Goal: Task Accomplishment & Management: Complete application form

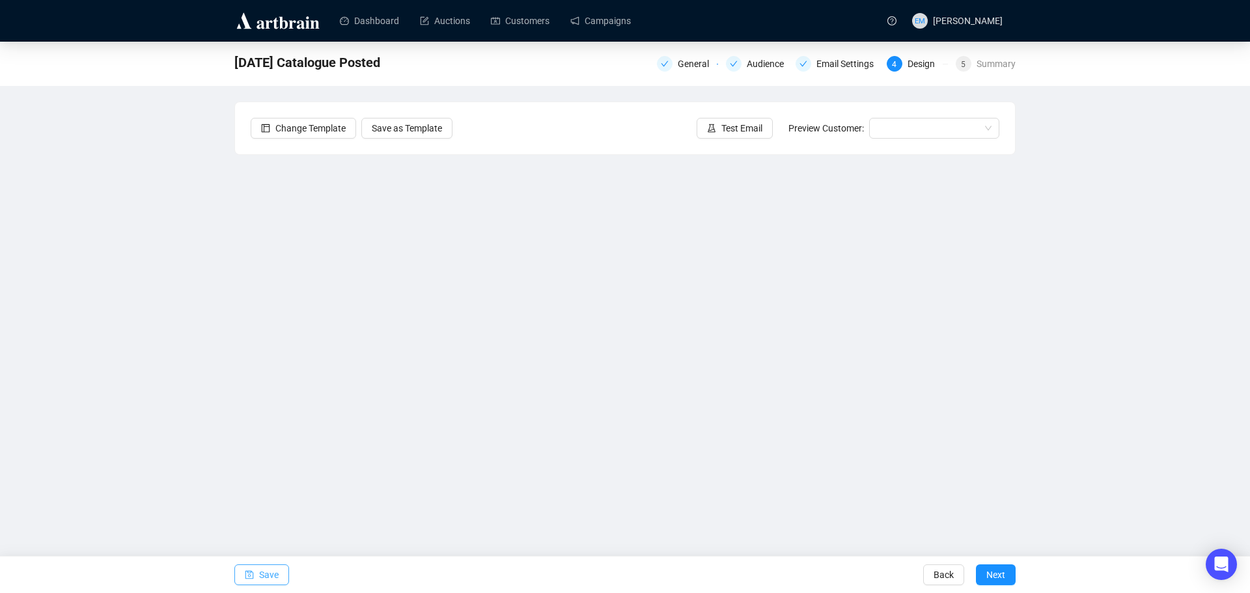
click at [272, 577] on span "Save" at bounding box center [269, 574] width 20 height 36
click at [264, 579] on span "Save" at bounding box center [269, 574] width 20 height 36
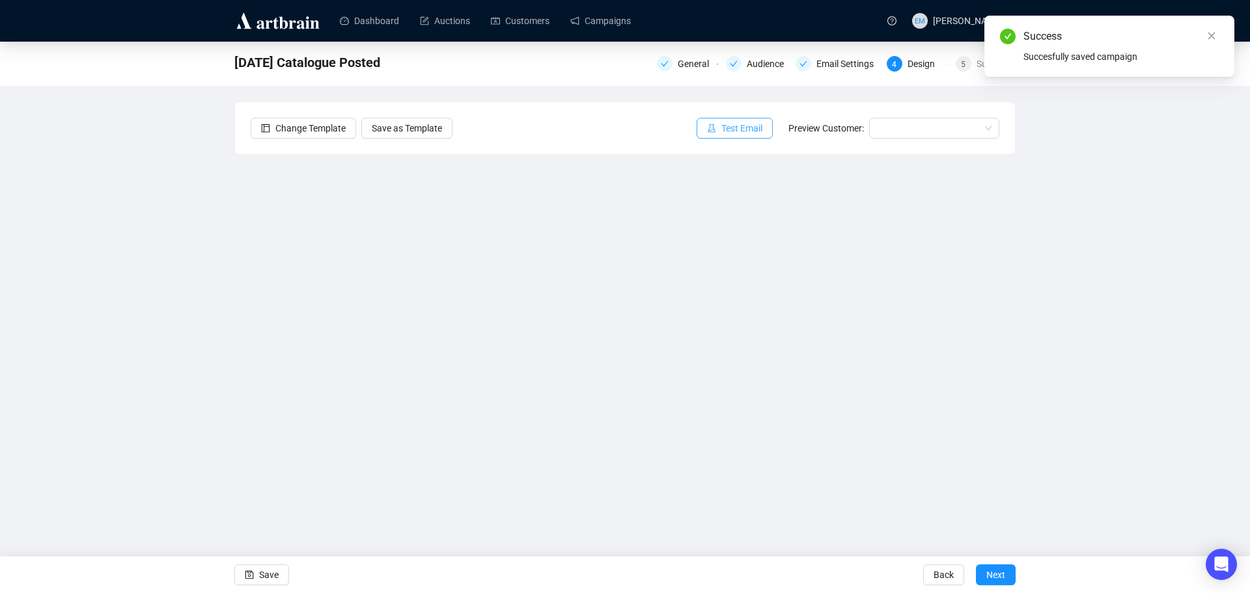
click at [757, 127] on span "Test Email" at bounding box center [741, 128] width 41 height 14
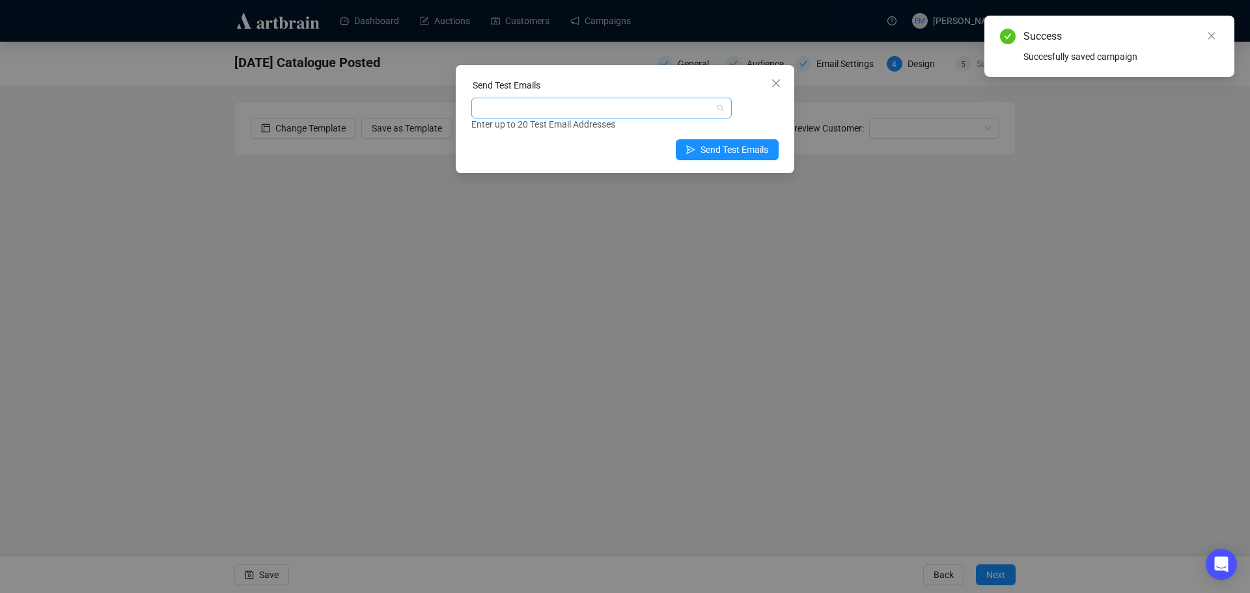
click at [694, 116] on div at bounding box center [594, 108] width 241 height 18
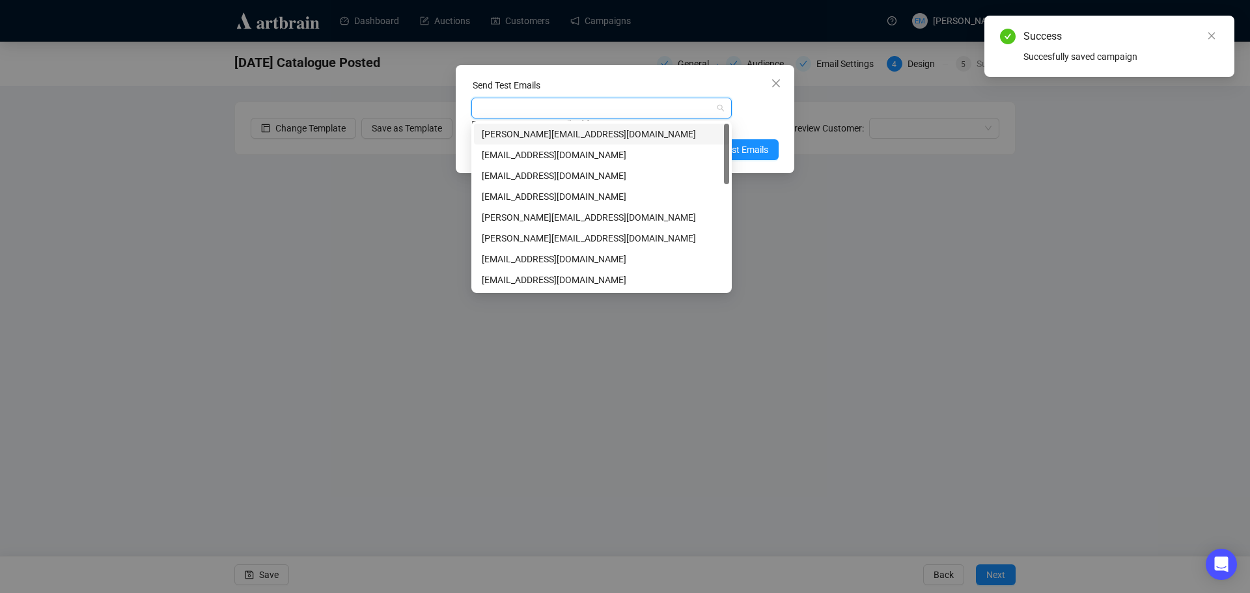
click at [634, 131] on div "[PERSON_NAME][EMAIL_ADDRESS][DOMAIN_NAME]" at bounding box center [602, 134] width 240 height 14
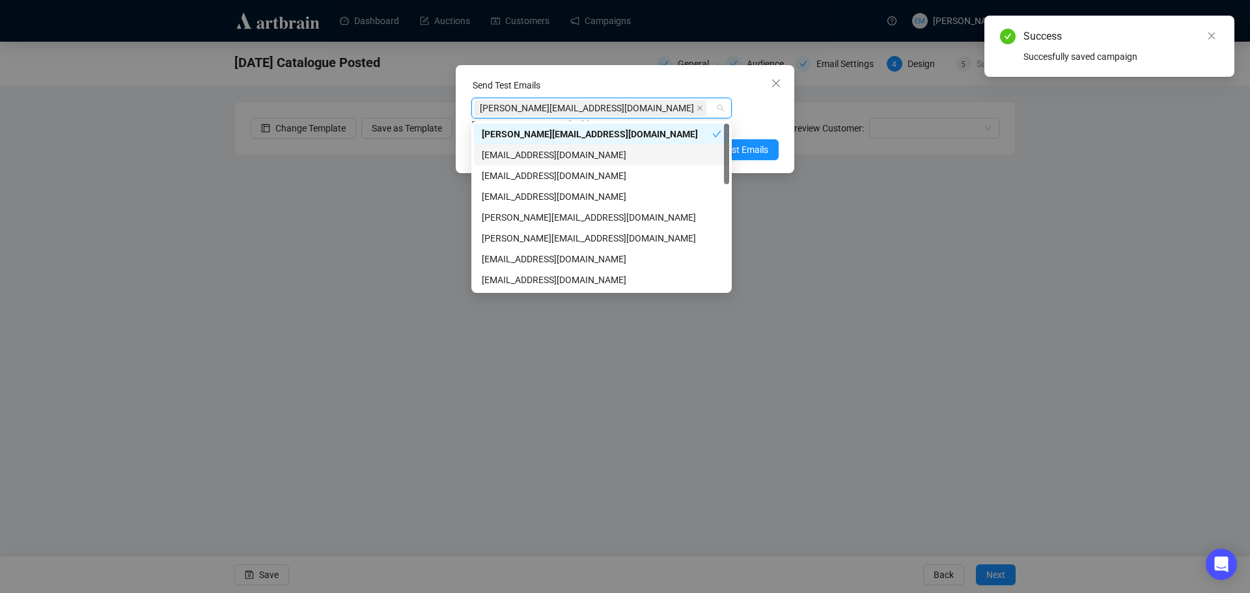
click at [625, 154] on div "[EMAIL_ADDRESS][DOMAIN_NAME]" at bounding box center [602, 155] width 240 height 14
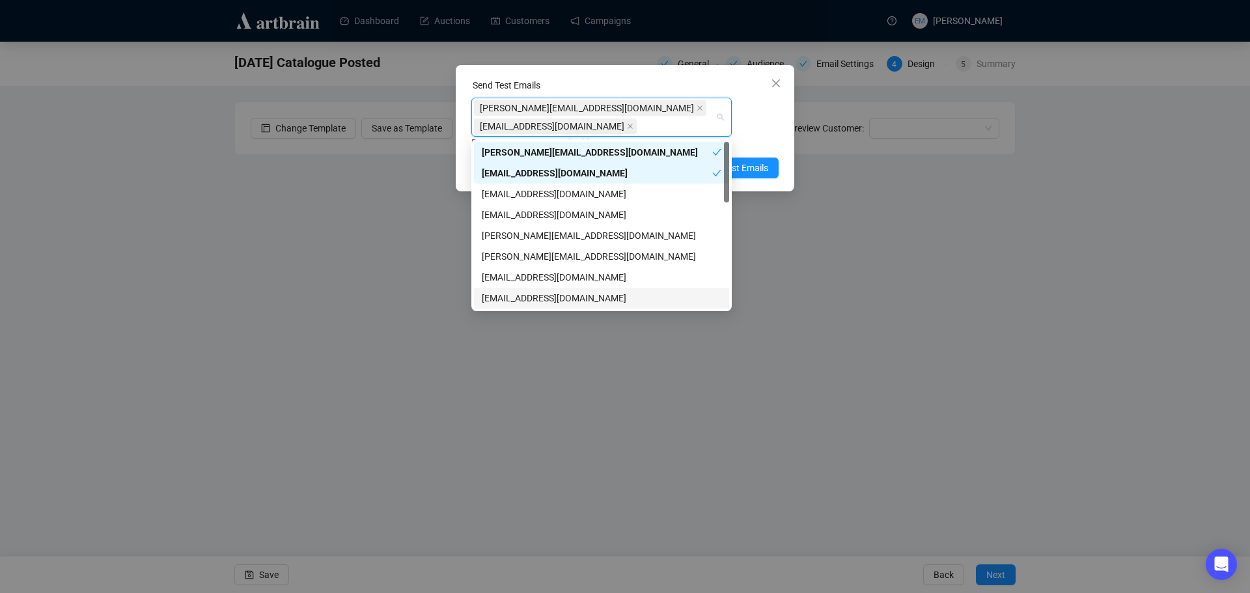
click at [577, 295] on div "[EMAIL_ADDRESS][DOMAIN_NAME]" at bounding box center [602, 298] width 240 height 14
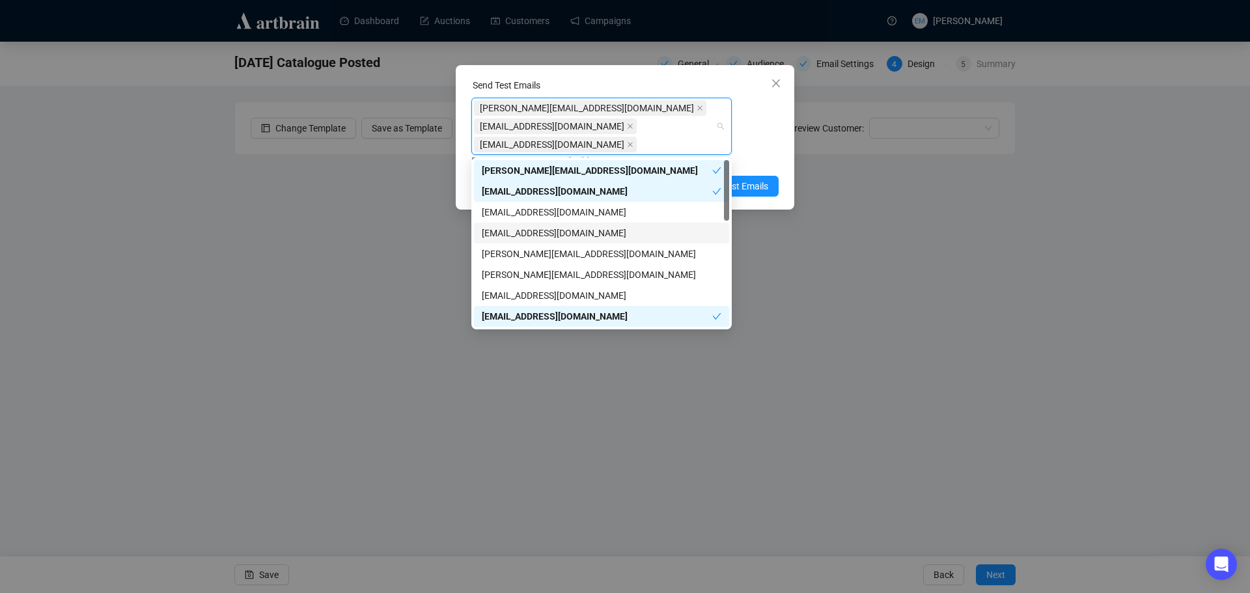
click at [759, 129] on div "[PERSON_NAME][EMAIL_ADDRESS][DOMAIN_NAME] [EMAIL_ADDRESS][DOMAIN_NAME] [EMAIL_A…" at bounding box center [624, 133] width 307 height 70
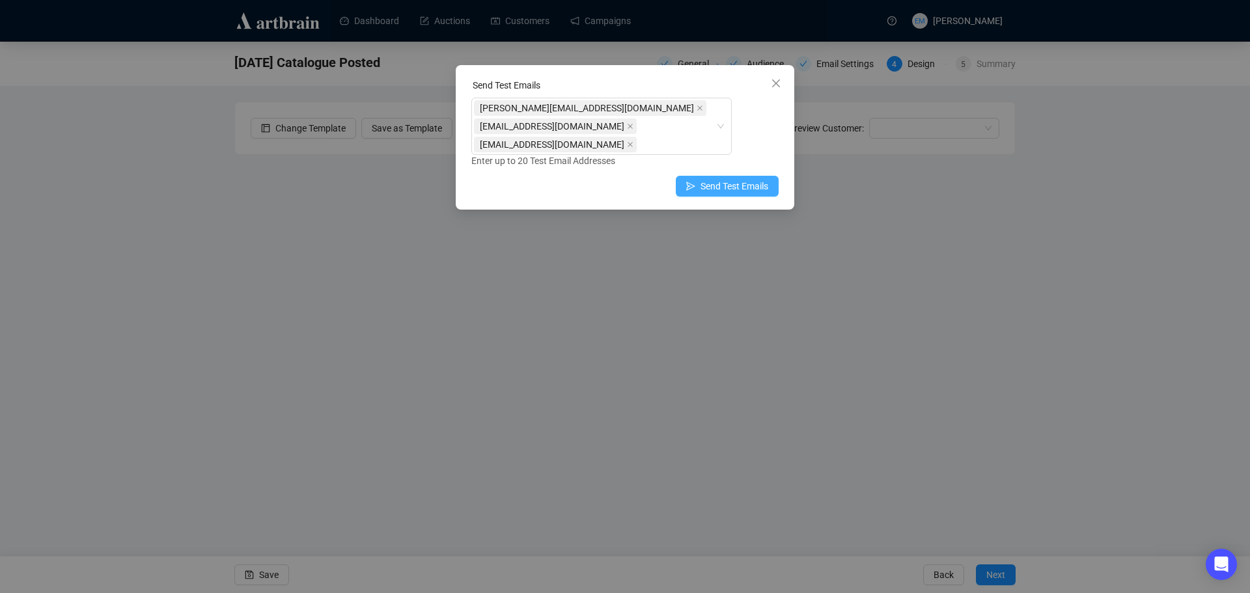
click at [722, 184] on span "Send Test Emails" at bounding box center [734, 186] width 68 height 14
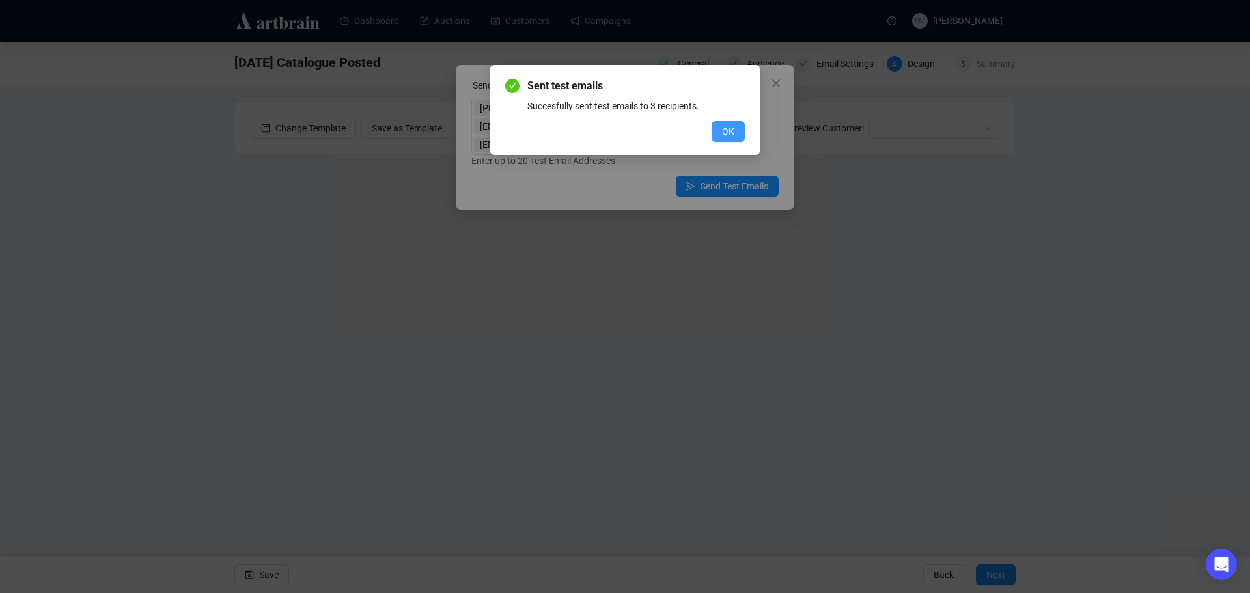
click at [734, 128] on button "OK" at bounding box center [727, 131] width 33 height 21
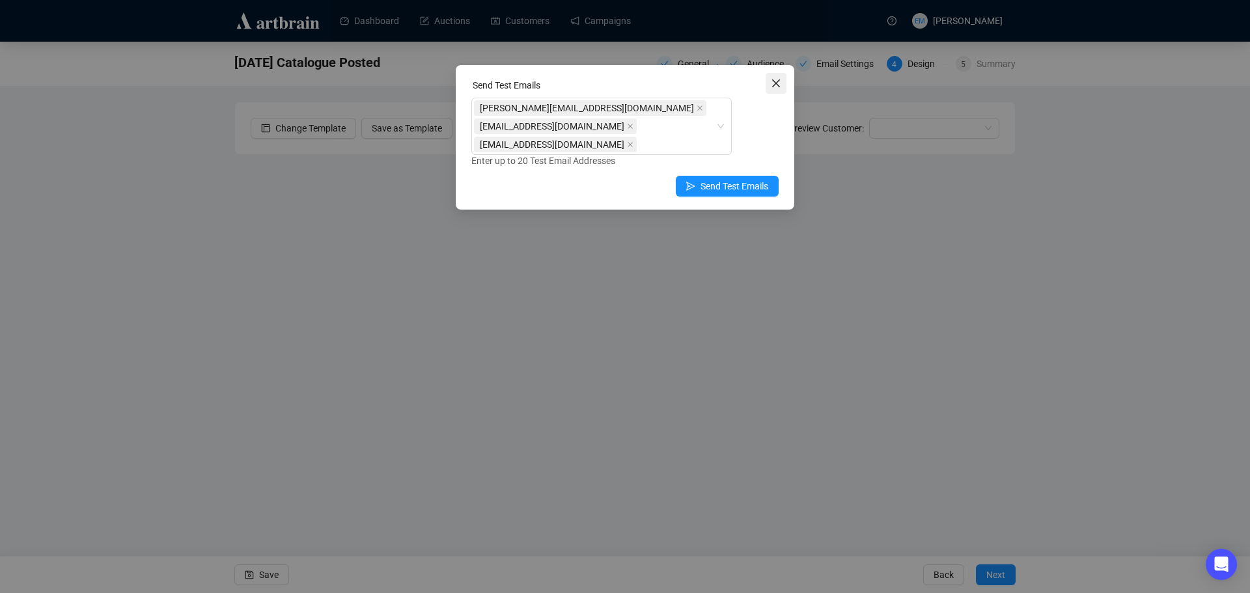
click at [775, 85] on icon "close" at bounding box center [776, 83] width 8 height 8
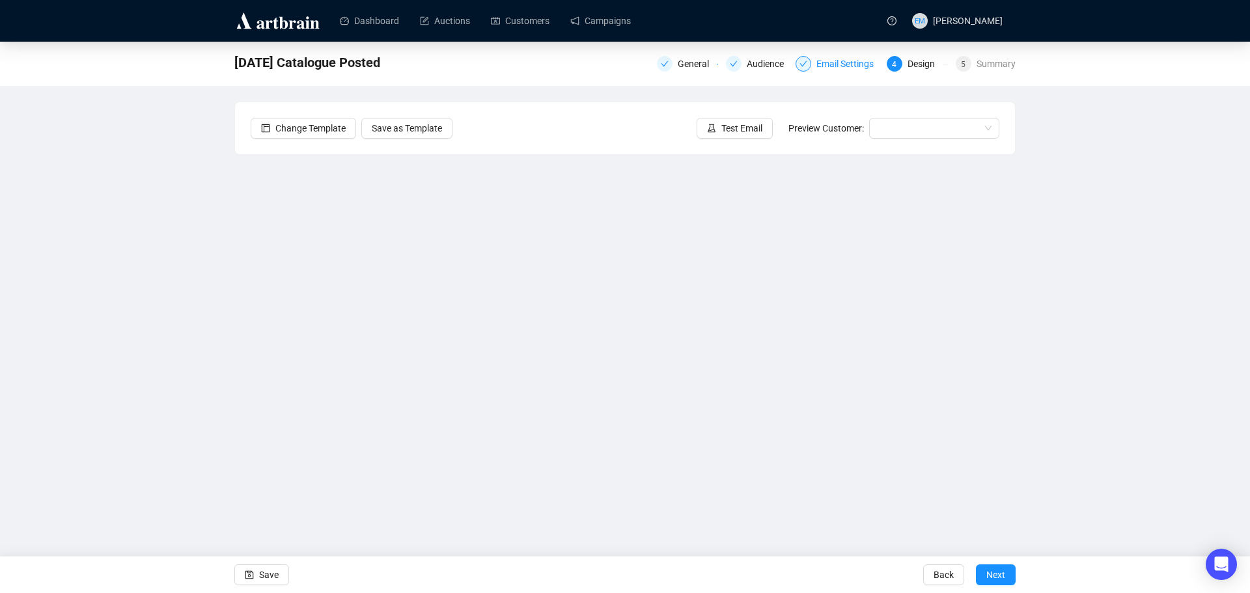
click at [844, 62] on div "Email Settings" at bounding box center [848, 64] width 65 height 16
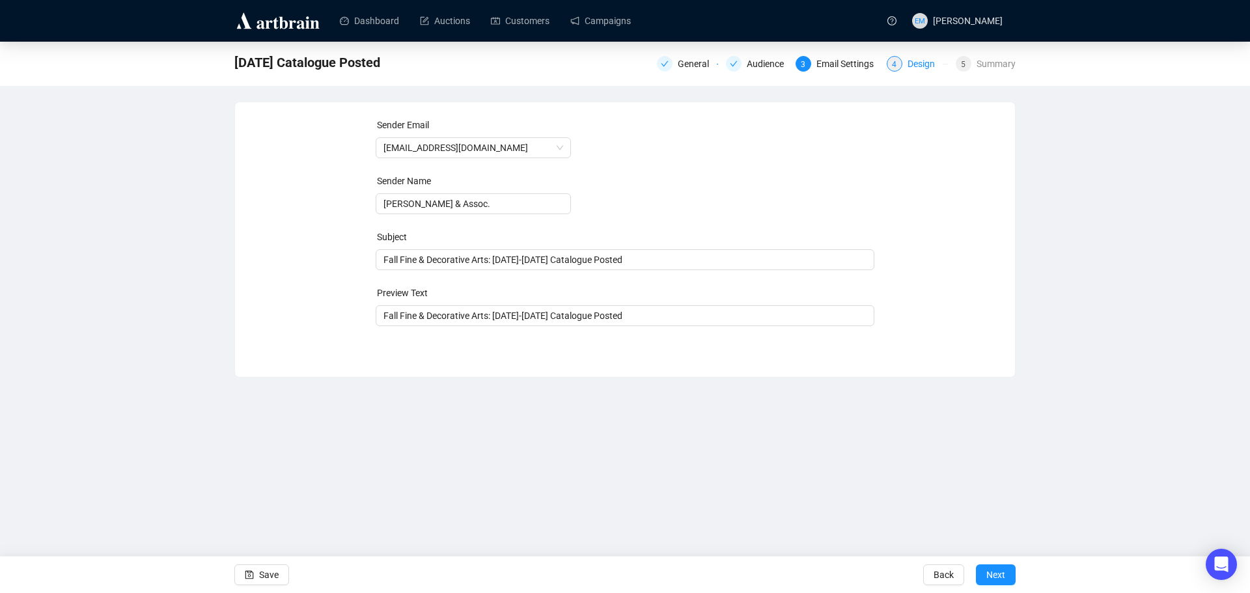
click at [902, 66] on div "4" at bounding box center [894, 64] width 16 height 16
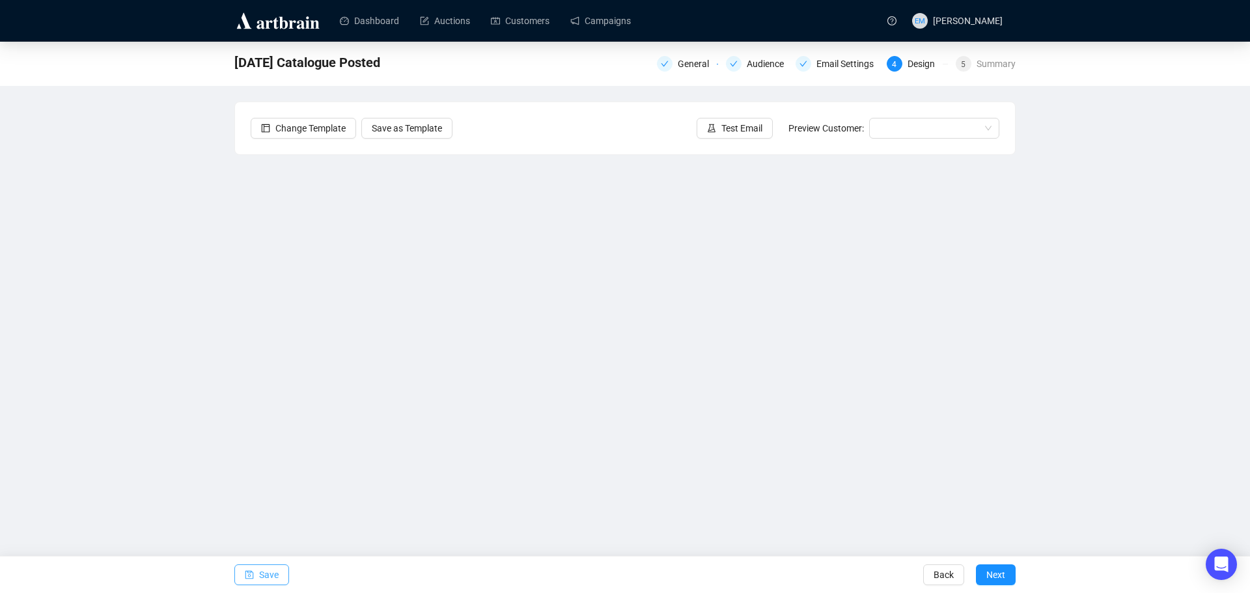
click at [266, 578] on span "Save" at bounding box center [269, 574] width 20 height 36
click at [835, 67] on div "Email Settings" at bounding box center [848, 64] width 65 height 16
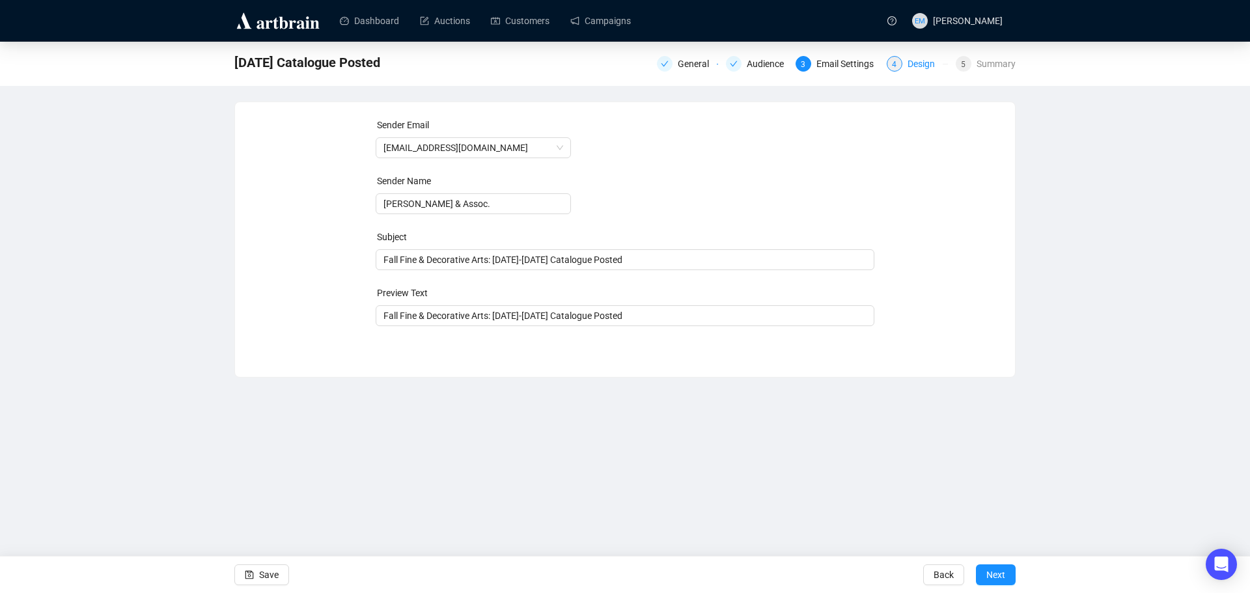
click at [909, 68] on div "Design" at bounding box center [924, 64] width 35 height 16
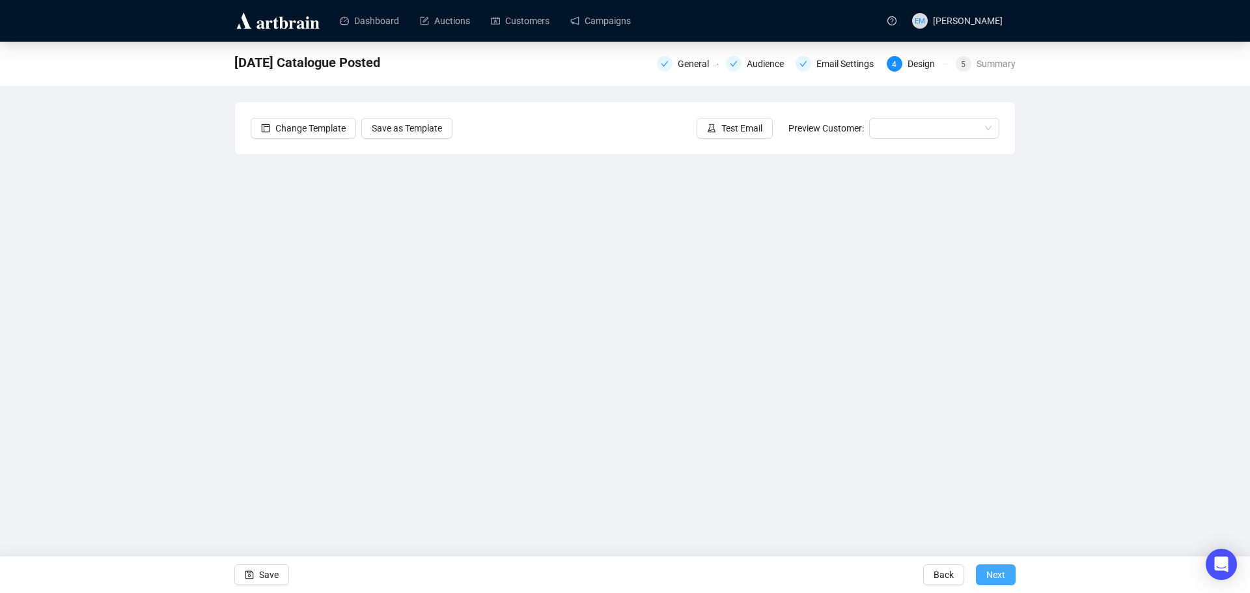
click at [997, 569] on span "Next" at bounding box center [995, 574] width 19 height 36
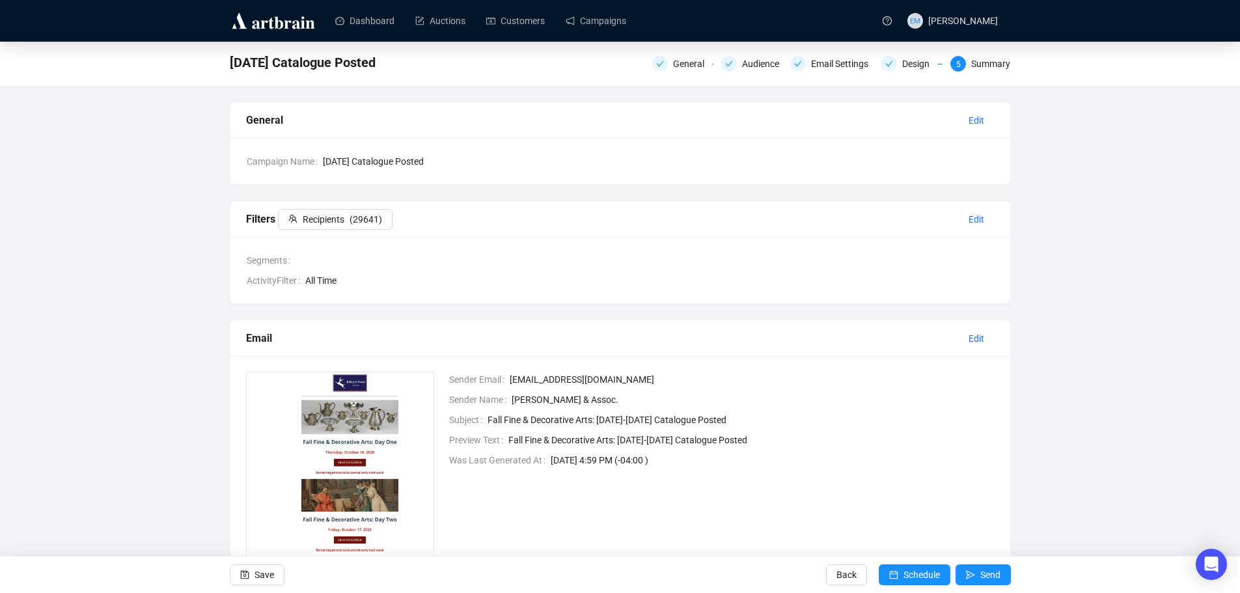
scroll to position [65, 0]
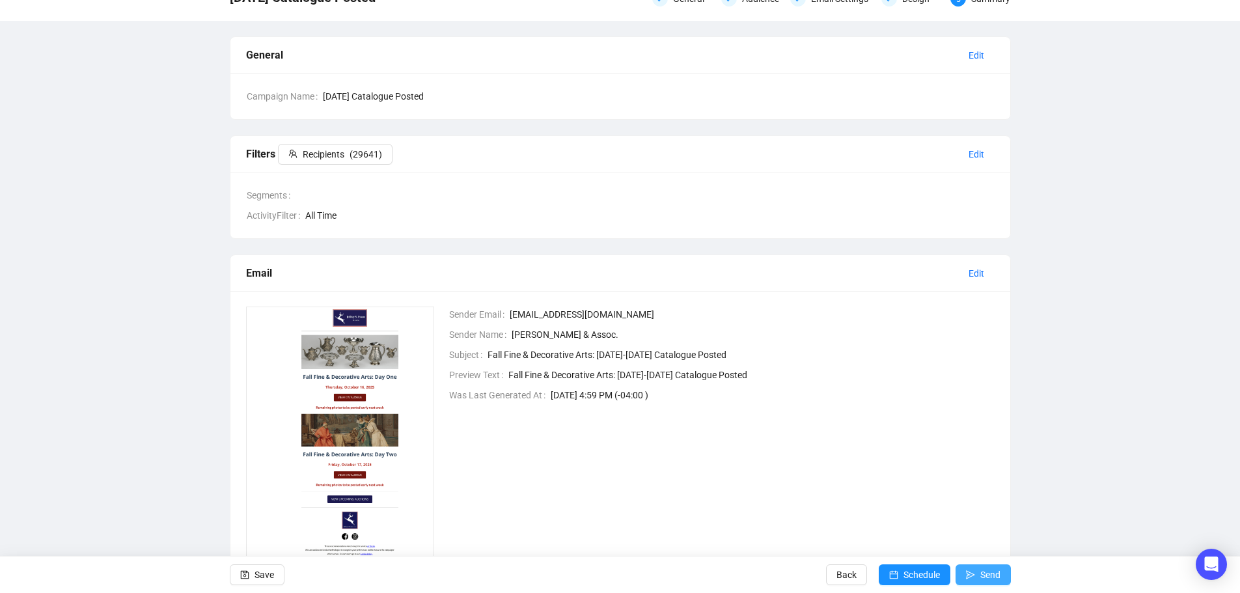
click at [967, 569] on span "submit" at bounding box center [970, 574] width 9 height 36
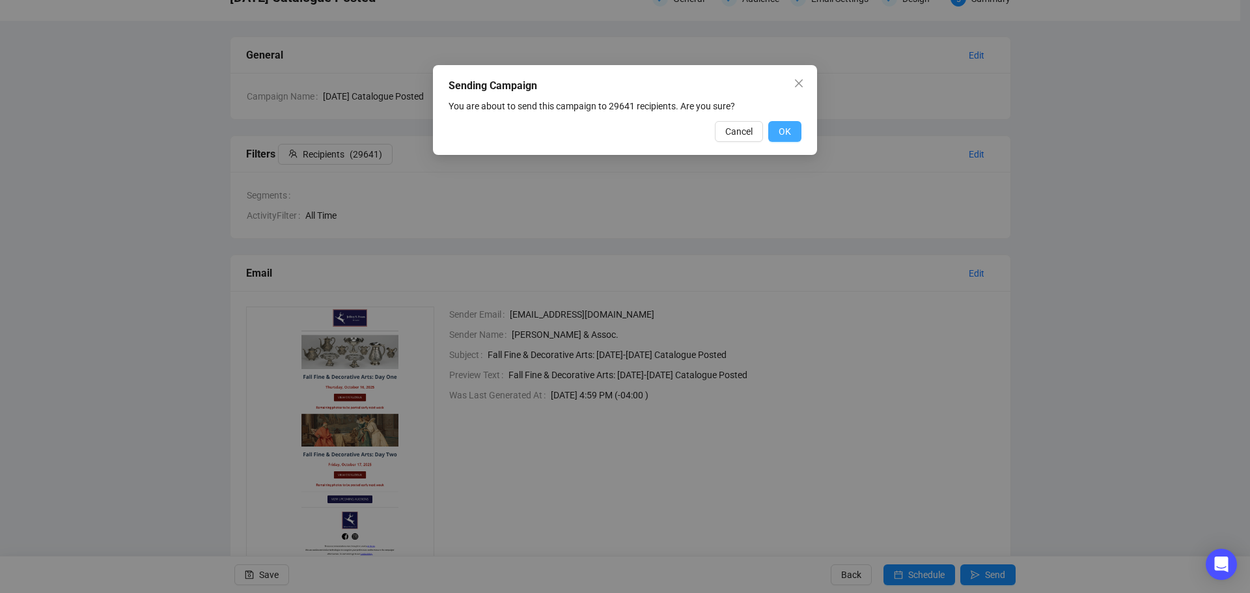
click at [790, 132] on span "OK" at bounding box center [784, 131] width 12 height 14
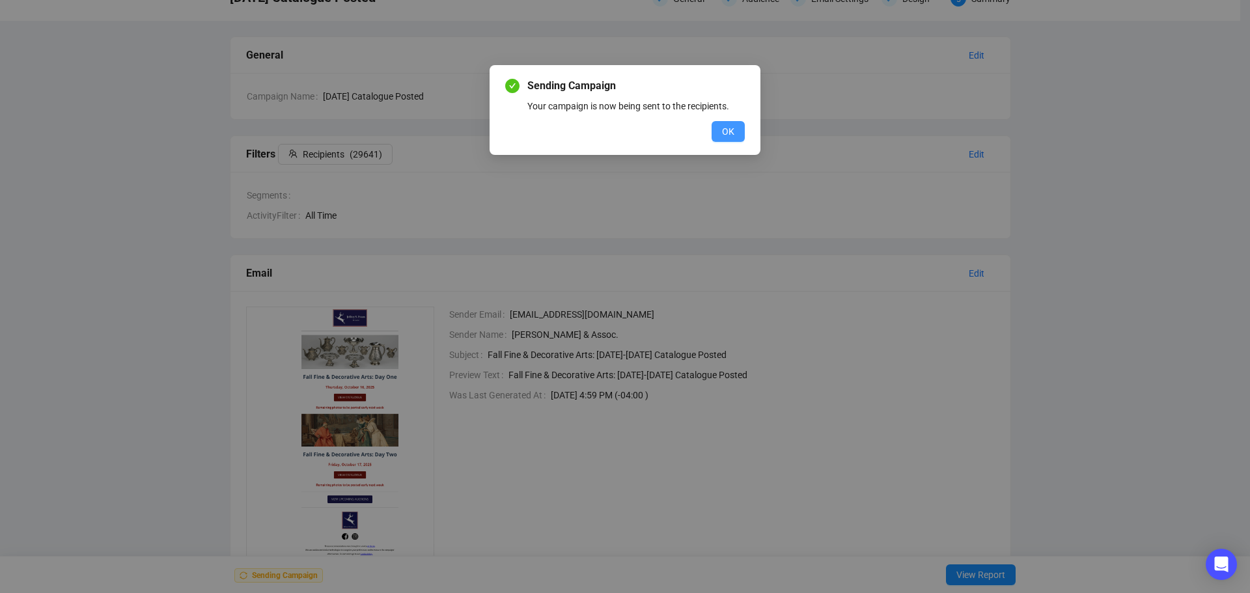
click at [738, 130] on button "OK" at bounding box center [727, 131] width 33 height 21
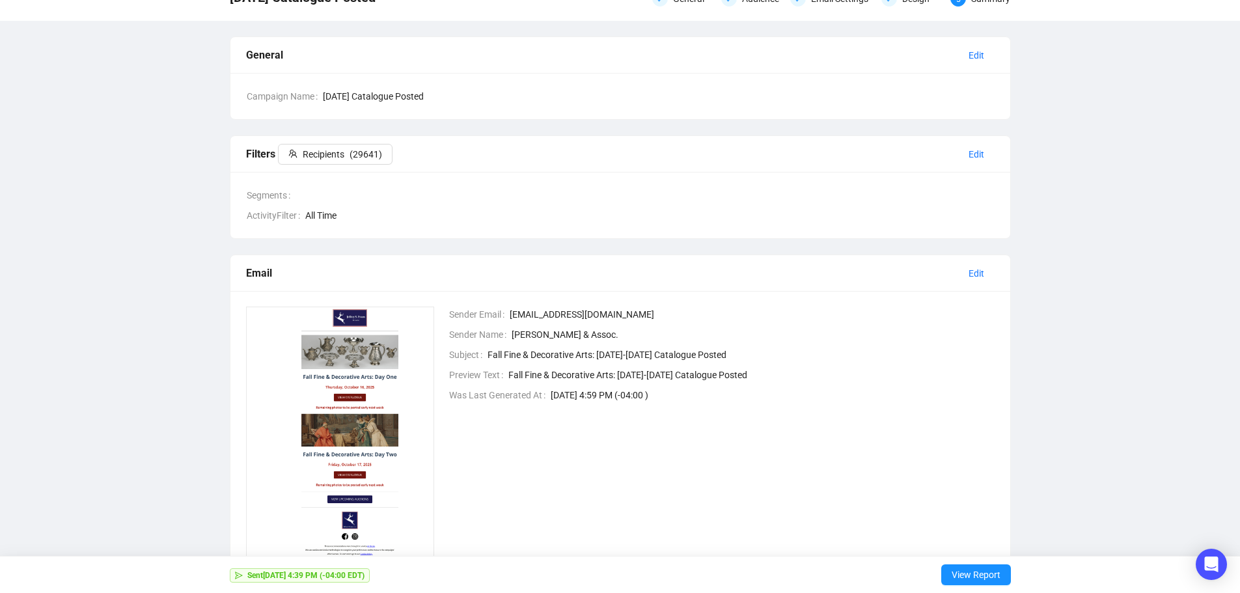
scroll to position [122, 0]
